Goal: Task Accomplishment & Management: Manage account settings

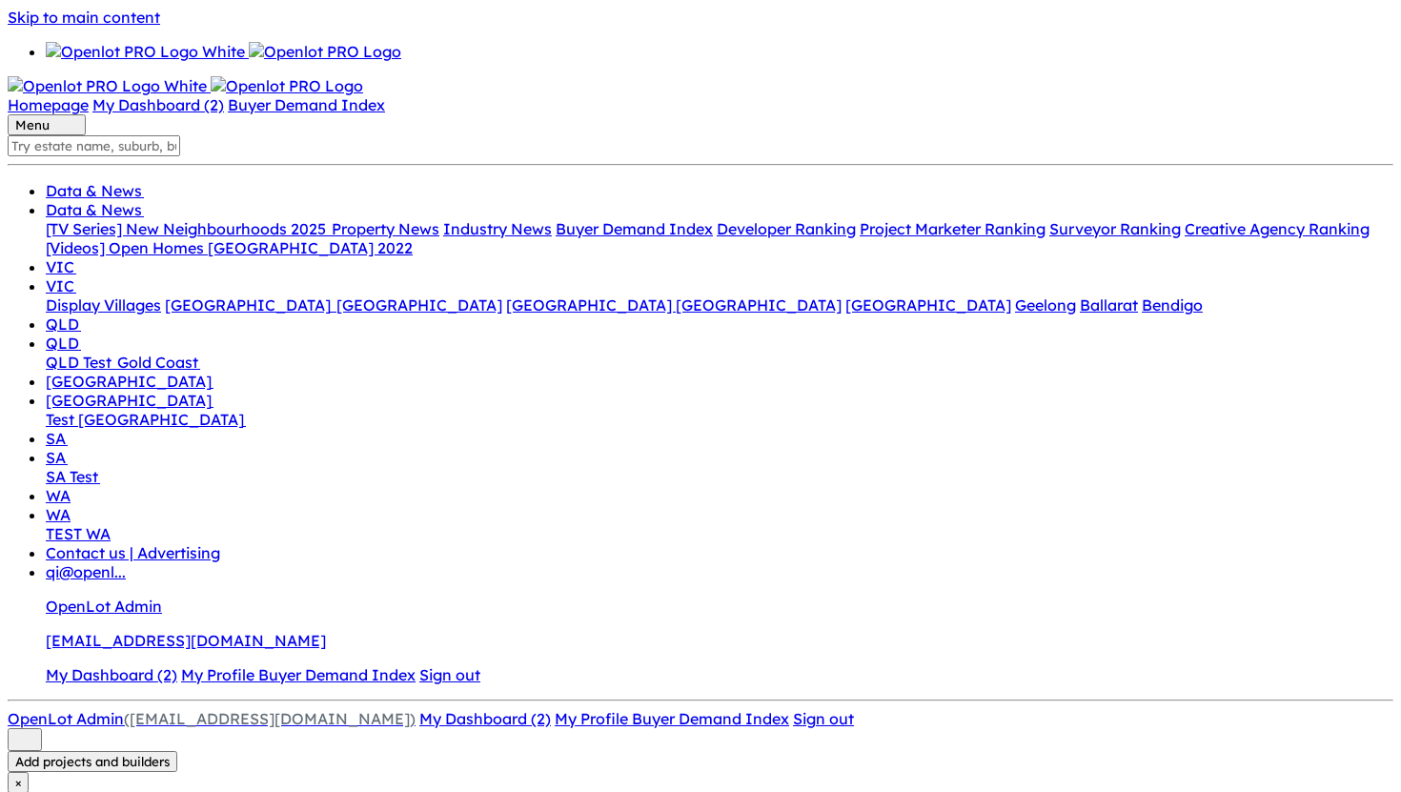
click at [258, 665] on link "My Profile" at bounding box center [219, 674] width 77 height 19
click at [177, 665] on link "My Dashboard (2)" at bounding box center [111, 674] width 131 height 19
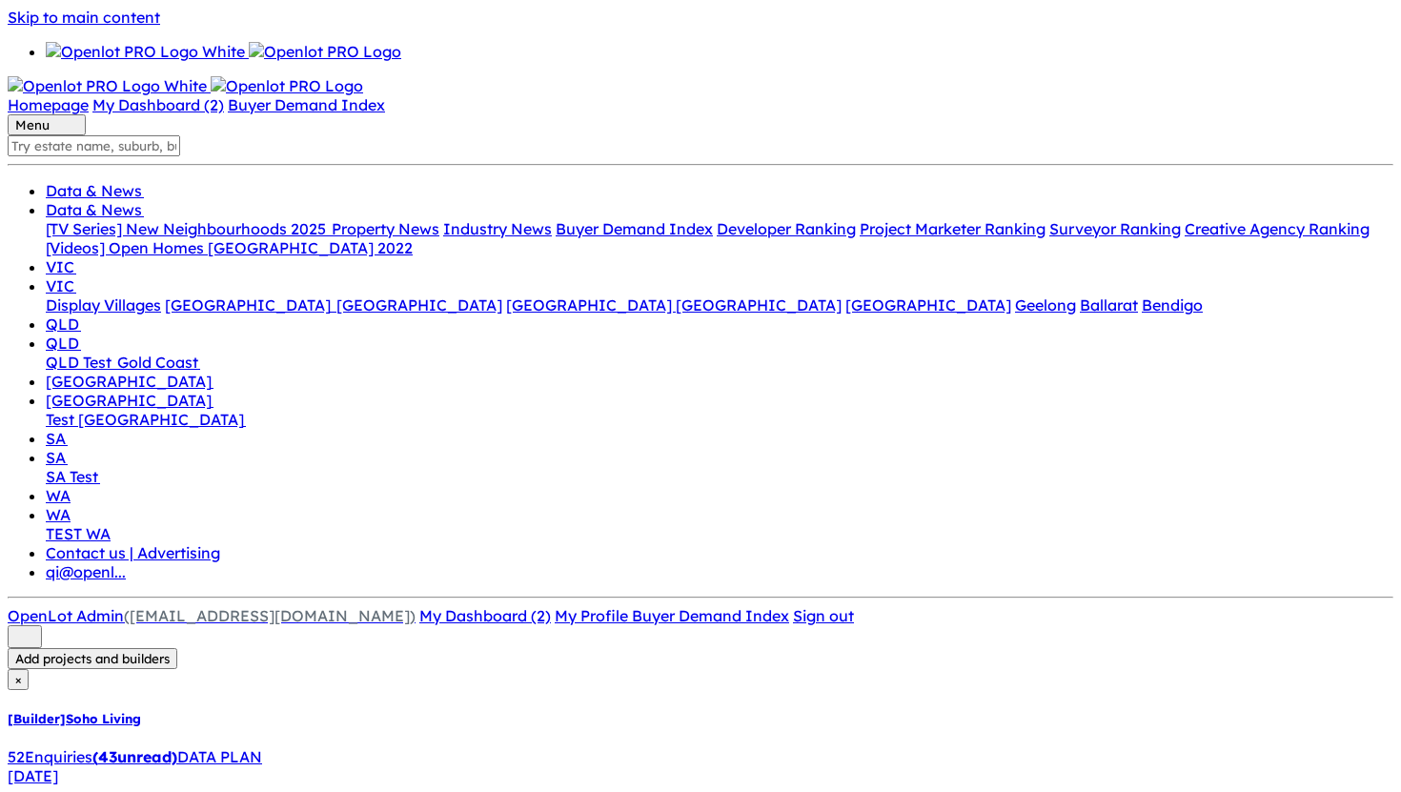
checkbox input "true"
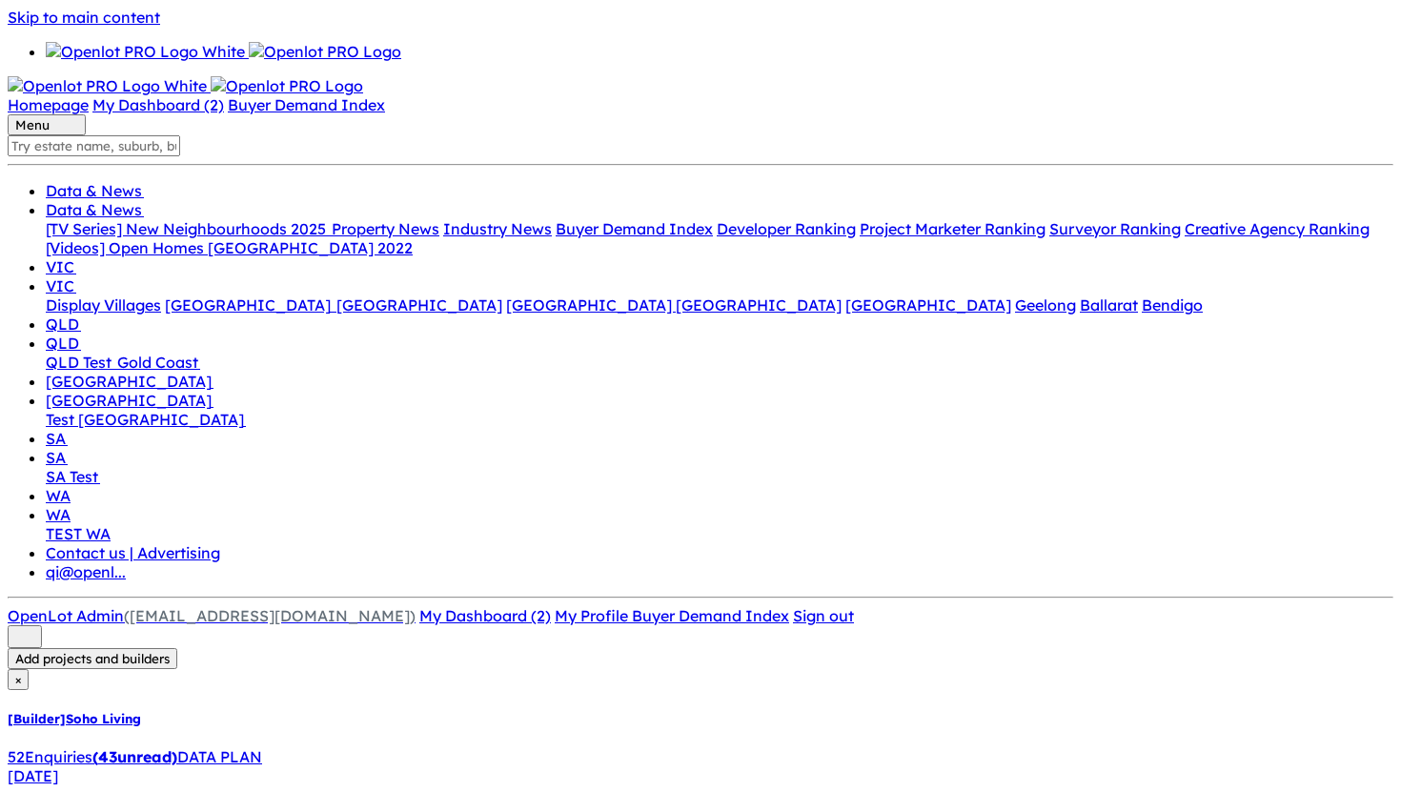
checkbox input "true"
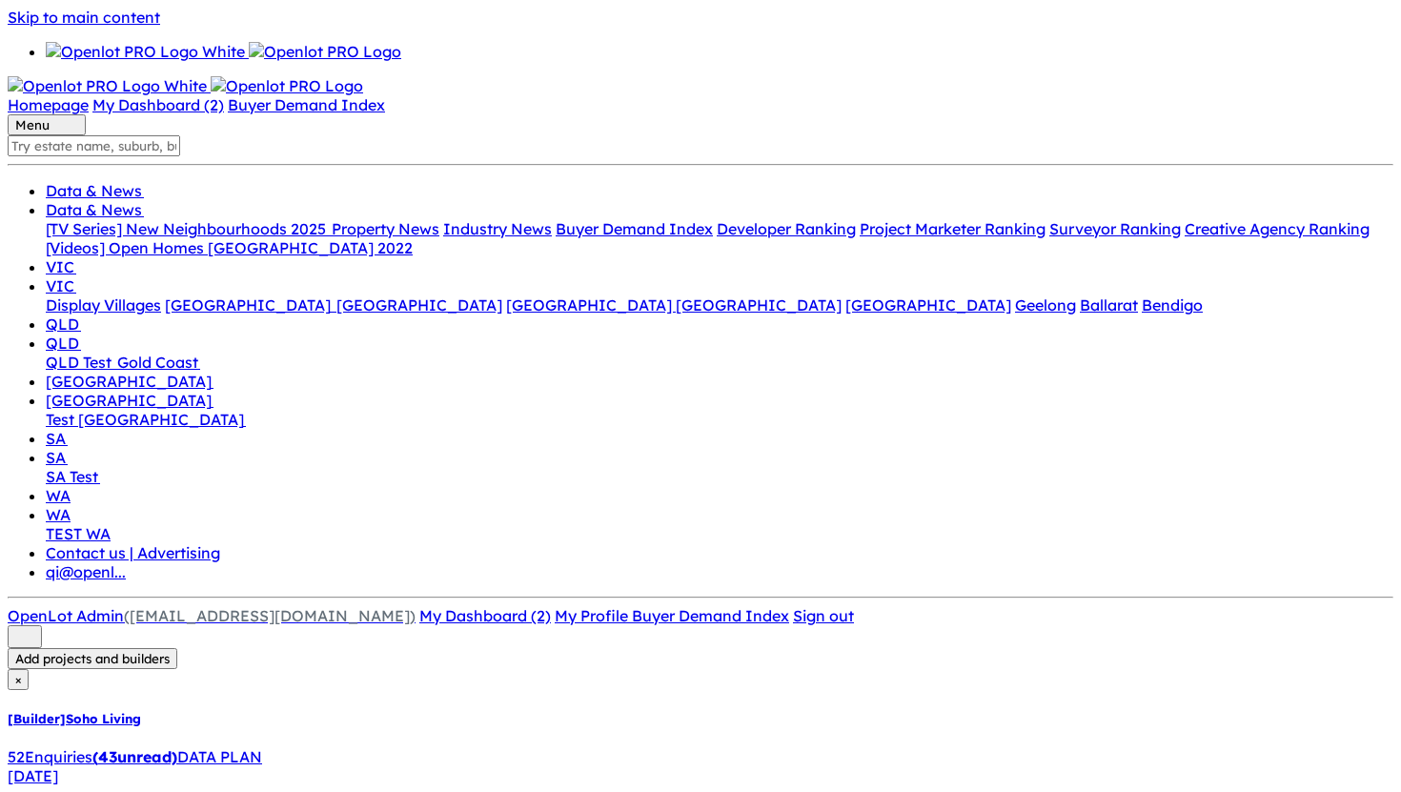
checkbox input "true"
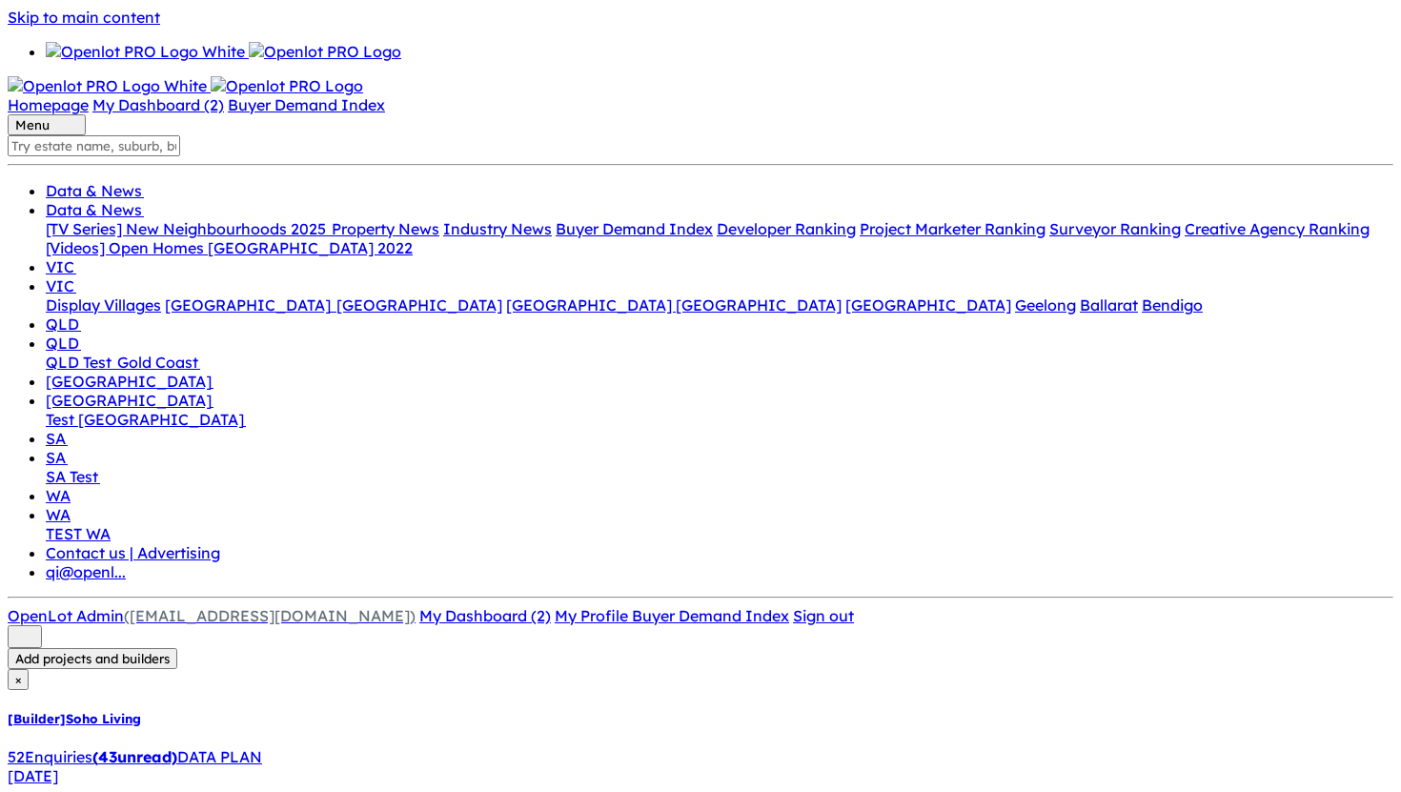
checkbox input "false"
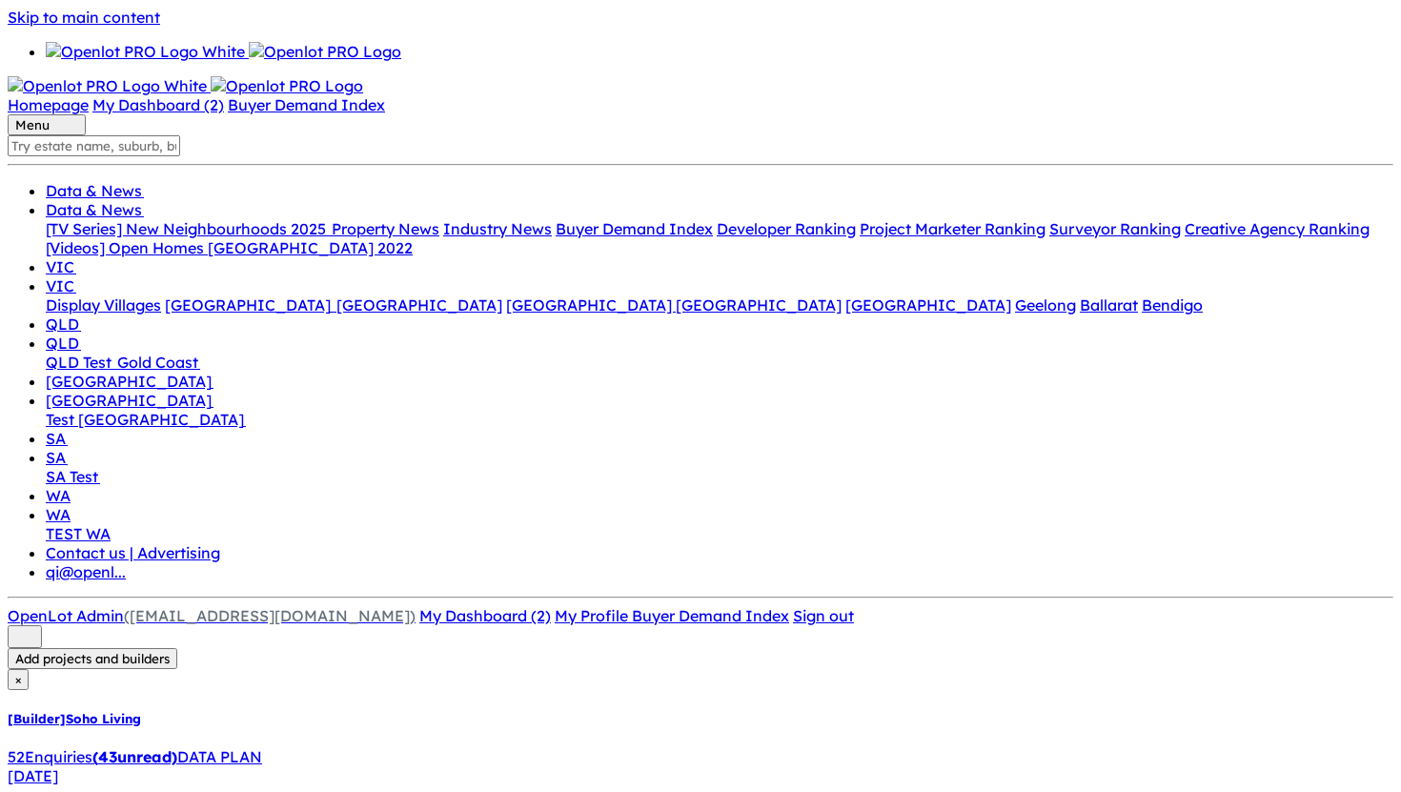
checkbox input "true"
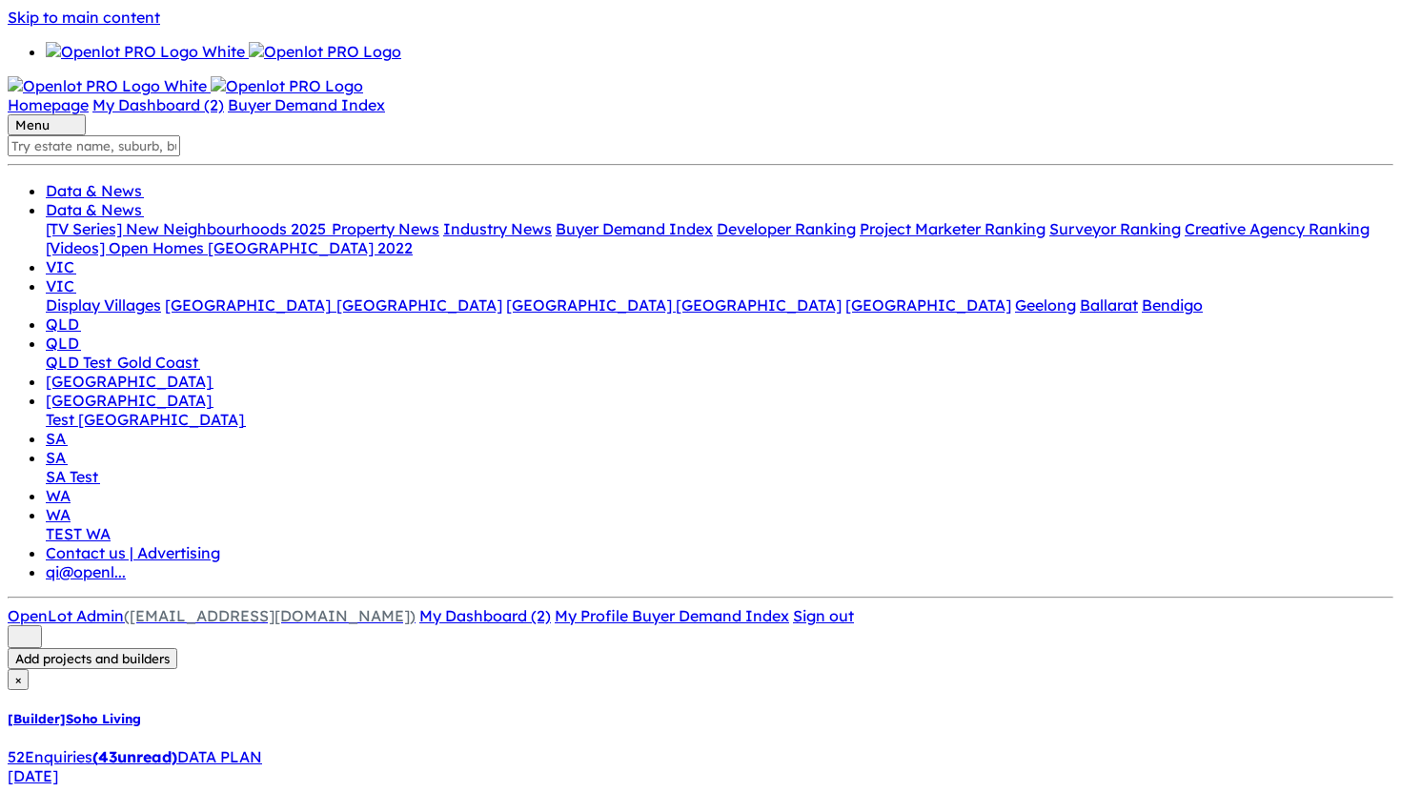
checkbox input "true"
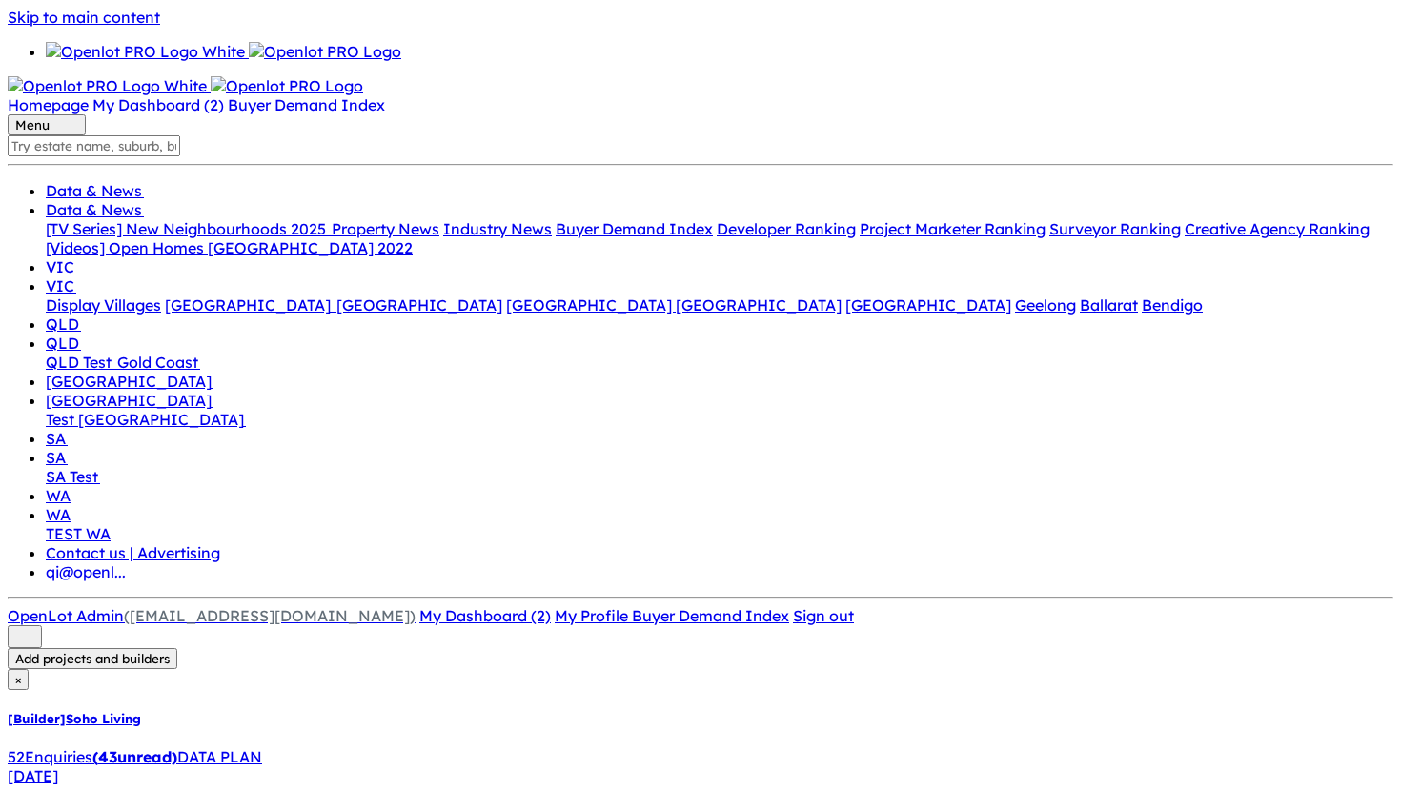
drag, startPoint x: 745, startPoint y: 279, endPoint x: 424, endPoint y: 279, distance: 321.1
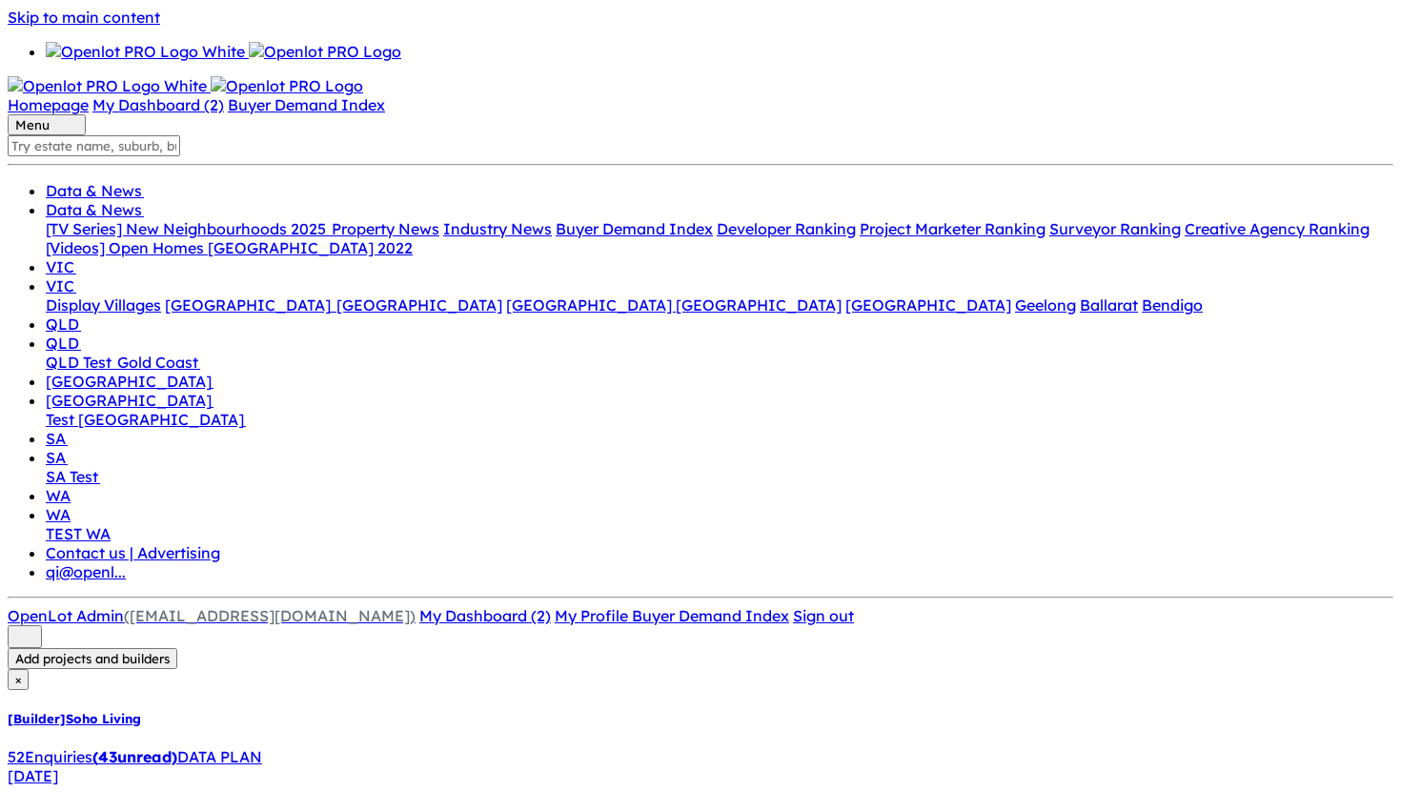
checkbox input "true"
